Goal: Task Accomplishment & Management: Use online tool/utility

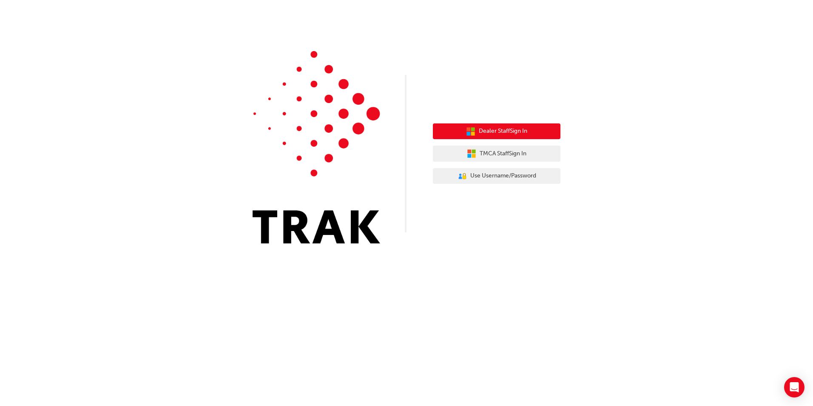
click at [483, 134] on span "Dealer Staff Sign In" at bounding box center [503, 131] width 49 height 10
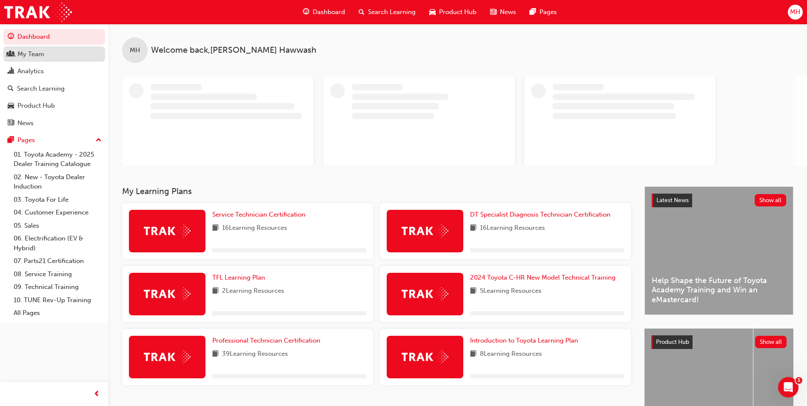
click at [43, 54] on div "My Team" at bounding box center [30, 54] width 27 height 10
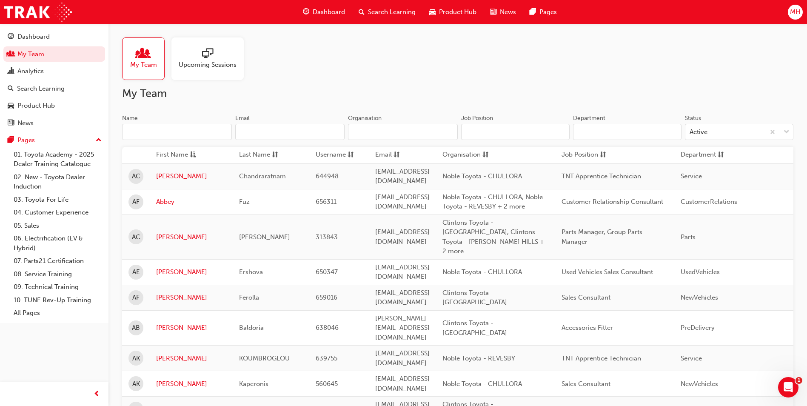
click at [206, 129] on input "Name" at bounding box center [177, 132] width 110 height 16
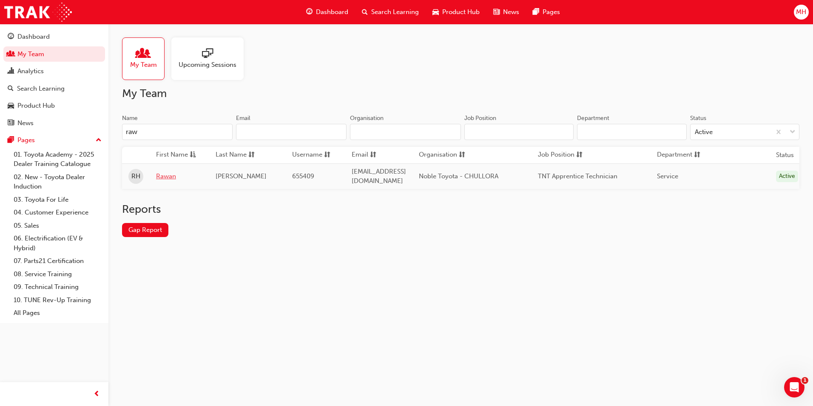
type input "raw"
click at [174, 177] on link "Rawan" at bounding box center [179, 176] width 47 height 10
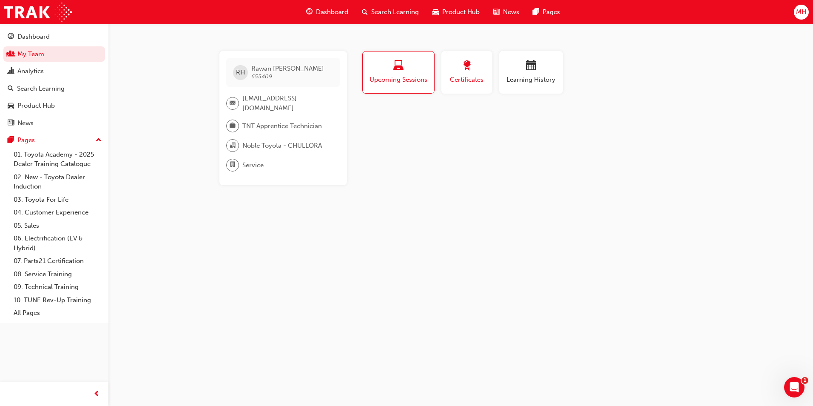
click at [453, 80] on span "Certificates" at bounding box center [467, 80] width 38 height 10
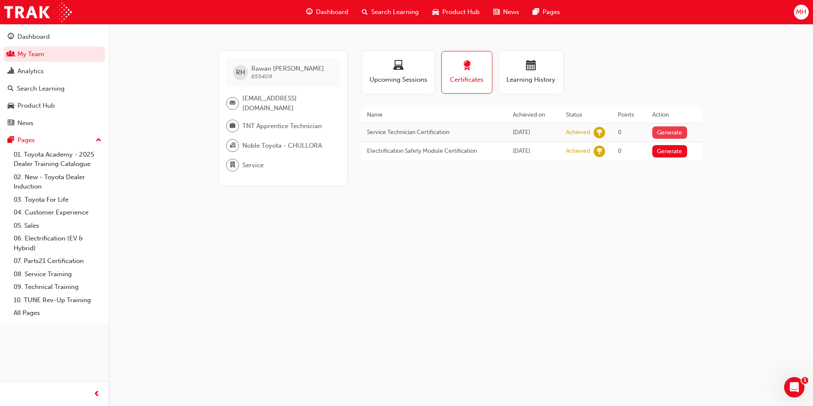
click at [674, 132] on button "Generate" at bounding box center [670, 132] width 35 height 12
click at [672, 148] on button "Generate" at bounding box center [670, 151] width 35 height 12
click at [688, 133] on link "Download PDF" at bounding box center [667, 131] width 39 height 7
click at [667, 148] on link "Download PDF" at bounding box center [667, 149] width 39 height 7
